Goal: Task Accomplishment & Management: Use online tool/utility

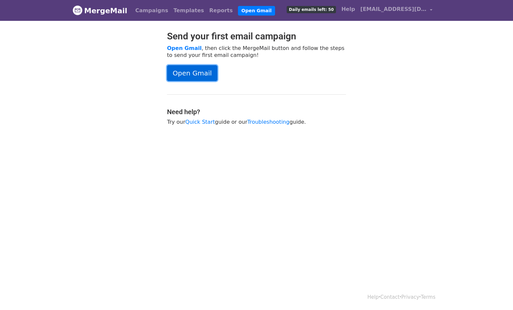
click at [207, 71] on link "Open Gmail" at bounding box center [192, 73] width 50 height 16
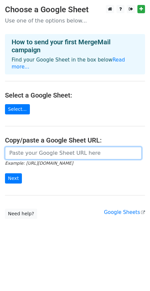
click at [49, 155] on input "url" at bounding box center [73, 153] width 136 height 13
click at [44, 153] on input "url" at bounding box center [73, 153] width 136 height 13
paste input "https://docs.google.com/spreadsheets/d/1QfdrWyQQUXXvsS_jJ7l_TJP29LszD2YIR3pu09H…"
type input "https://docs.google.com/spreadsheets/d/1QfdrWyQQUXXvsS_jJ7l_TJP29LszD2YIR3pu09H…"
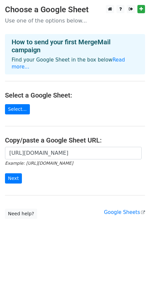
scroll to position [0, 0]
click at [10, 180] on input "Next" at bounding box center [13, 179] width 17 height 10
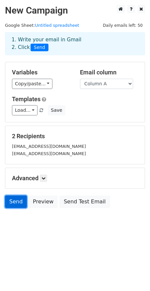
click at [18, 201] on link "Send" at bounding box center [16, 202] width 22 height 13
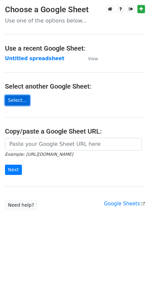
click at [11, 102] on link "Select..." at bounding box center [17, 100] width 25 height 10
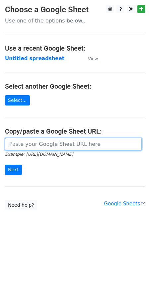
click at [43, 148] on input "url" at bounding box center [73, 144] width 136 height 13
type input "https://docs.google.com/spreadsheets/d/1QfdrWyQQUXXvsS_jJ7l_TJP29LszD2YIR3pu09H…"
